Goal: Book appointment/travel/reservation

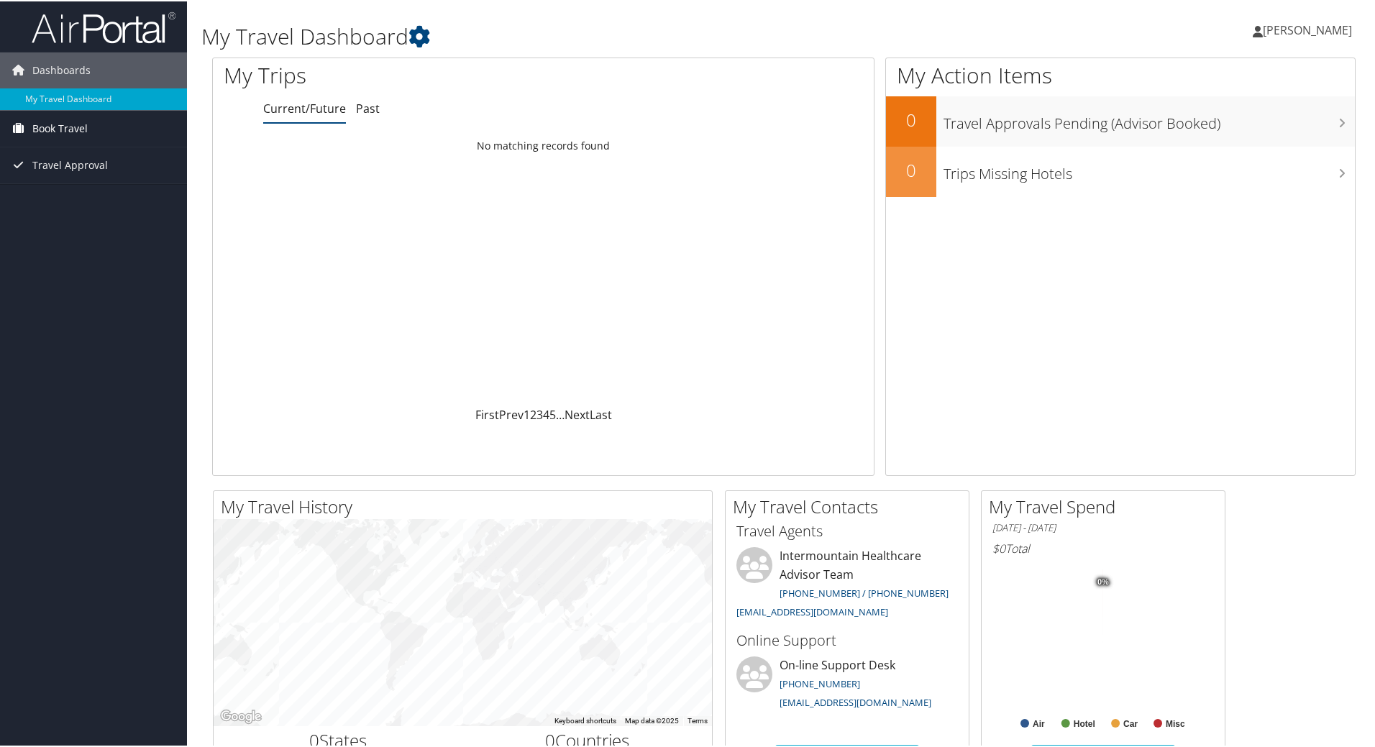
click at [65, 118] on span "Book Travel" at bounding box center [59, 127] width 55 height 36
click at [47, 171] on link "Book/Manage Online Trips" at bounding box center [93, 178] width 187 height 22
